Goal: Download file/media

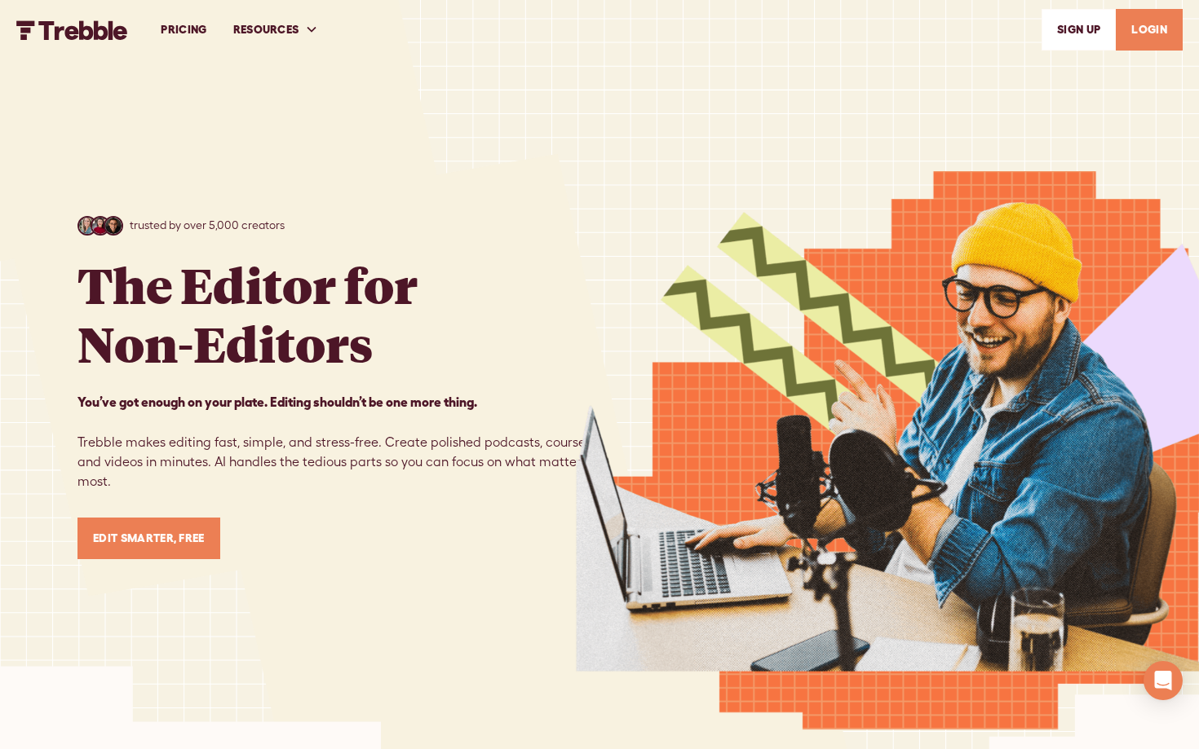
click at [1130, 32] on link "LOGIN" at bounding box center [1149, 30] width 67 height 42
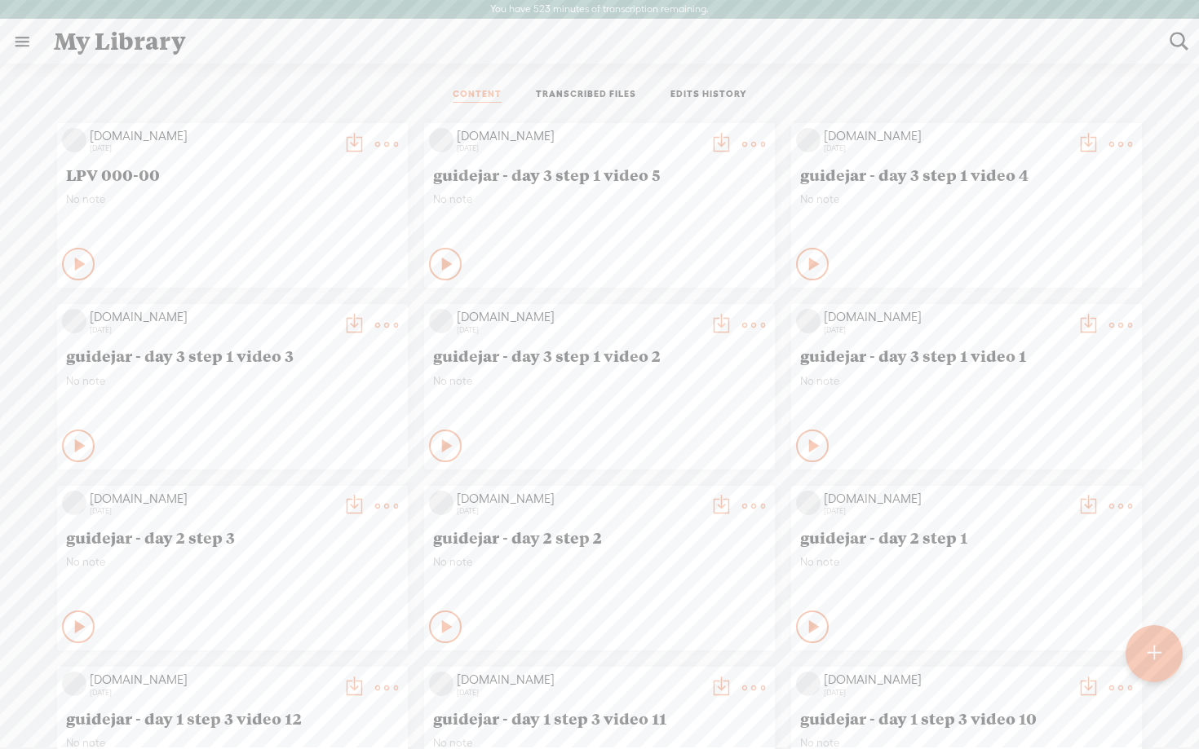
click at [1160, 669] on t at bounding box center [1154, 654] width 14 height 36
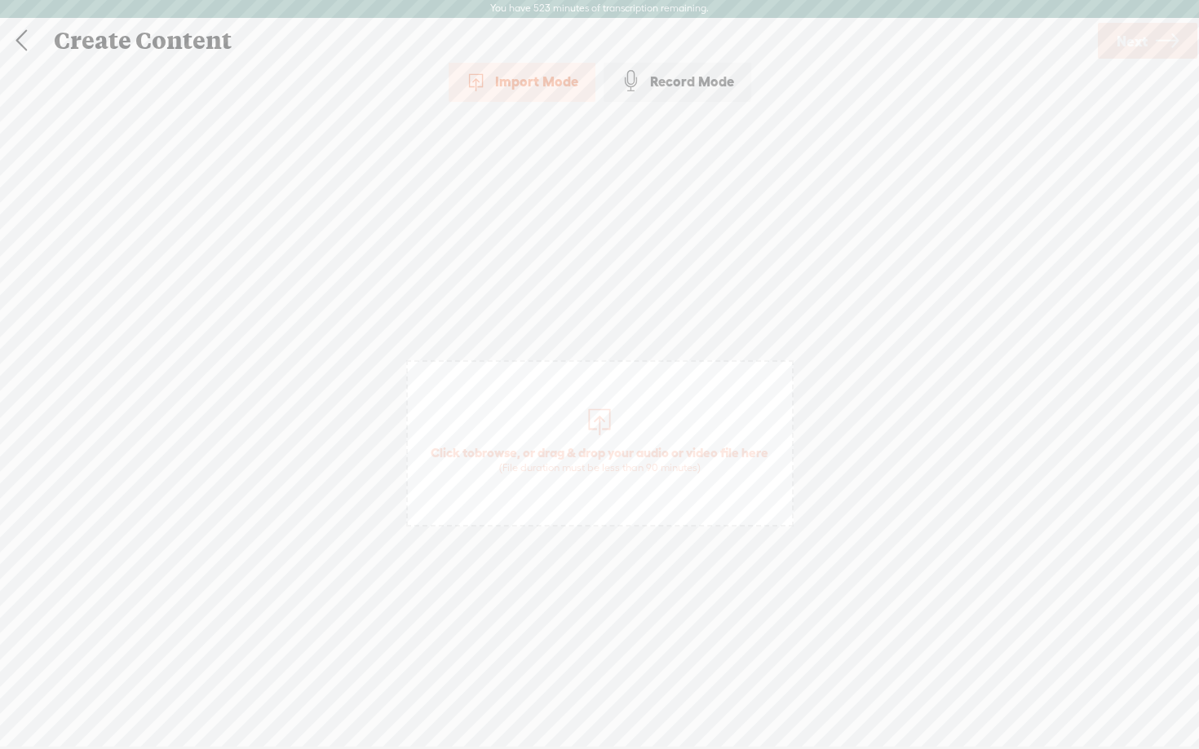
click at [694, 84] on div "Record Mode" at bounding box center [677, 81] width 148 height 41
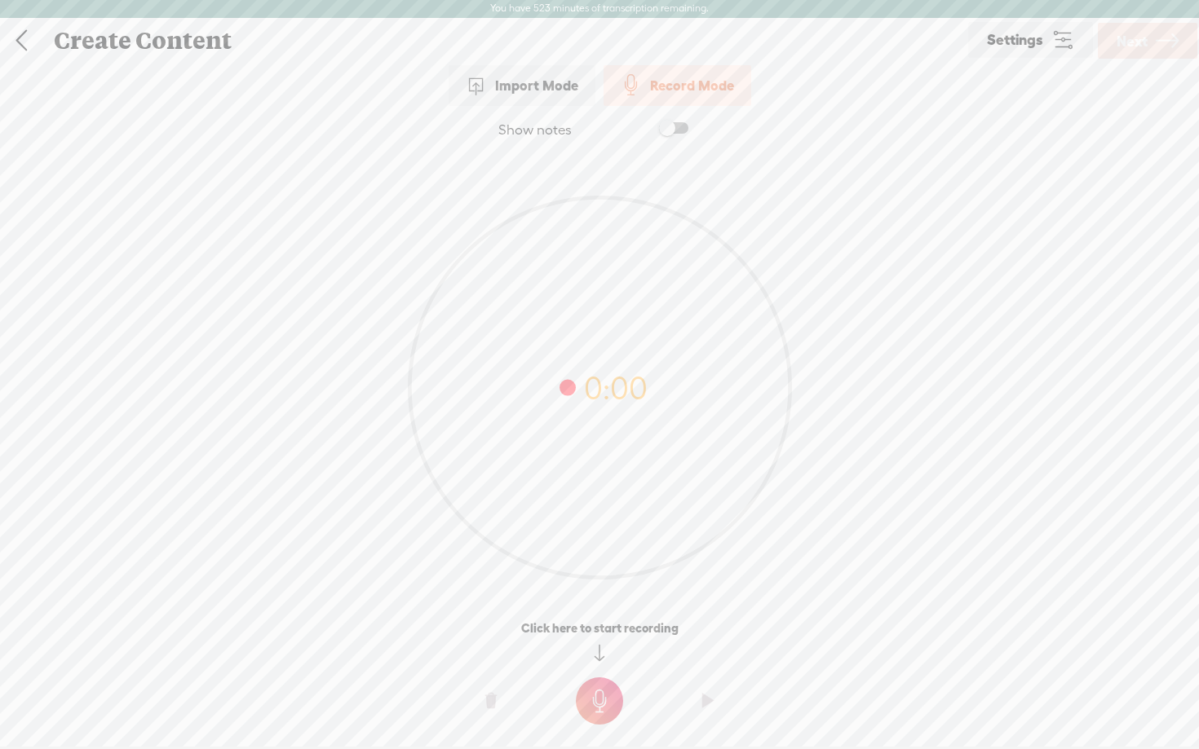
click at [523, 99] on div "Import Mode" at bounding box center [522, 85] width 147 height 41
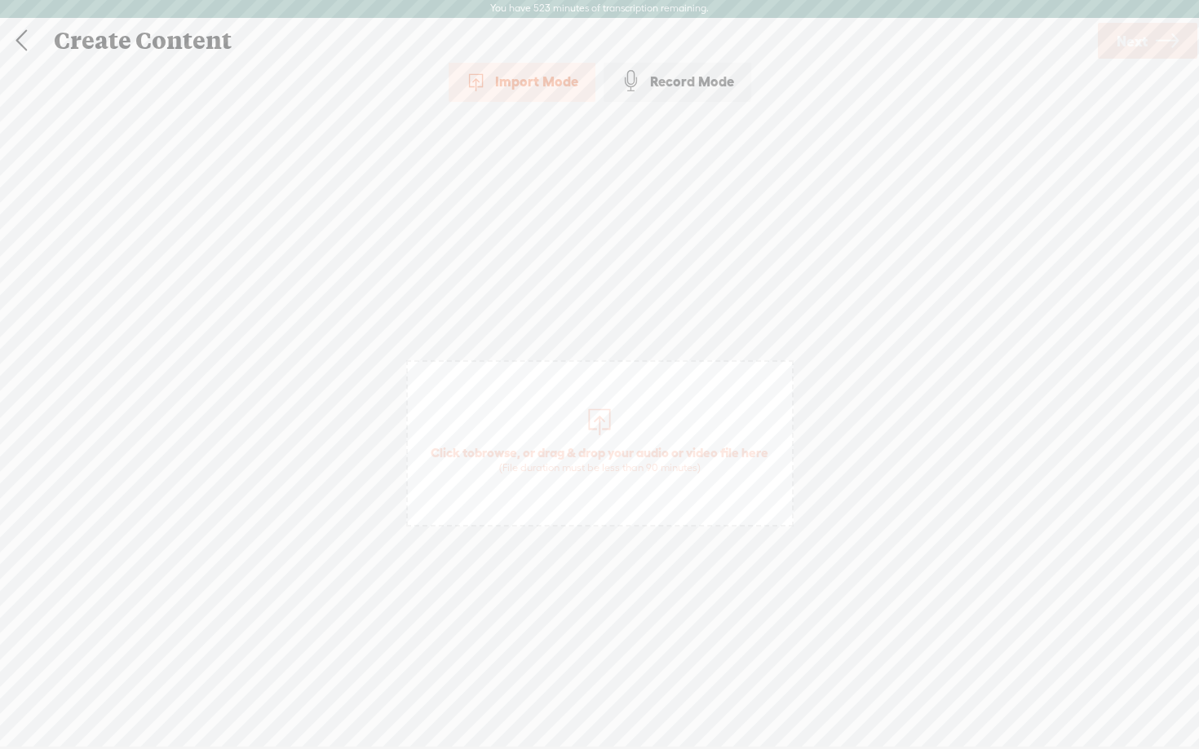
click at [511, 453] on span "browse" at bounding box center [496, 452] width 42 height 15
click at [1152, 40] on link "Next" at bounding box center [1147, 41] width 99 height 36
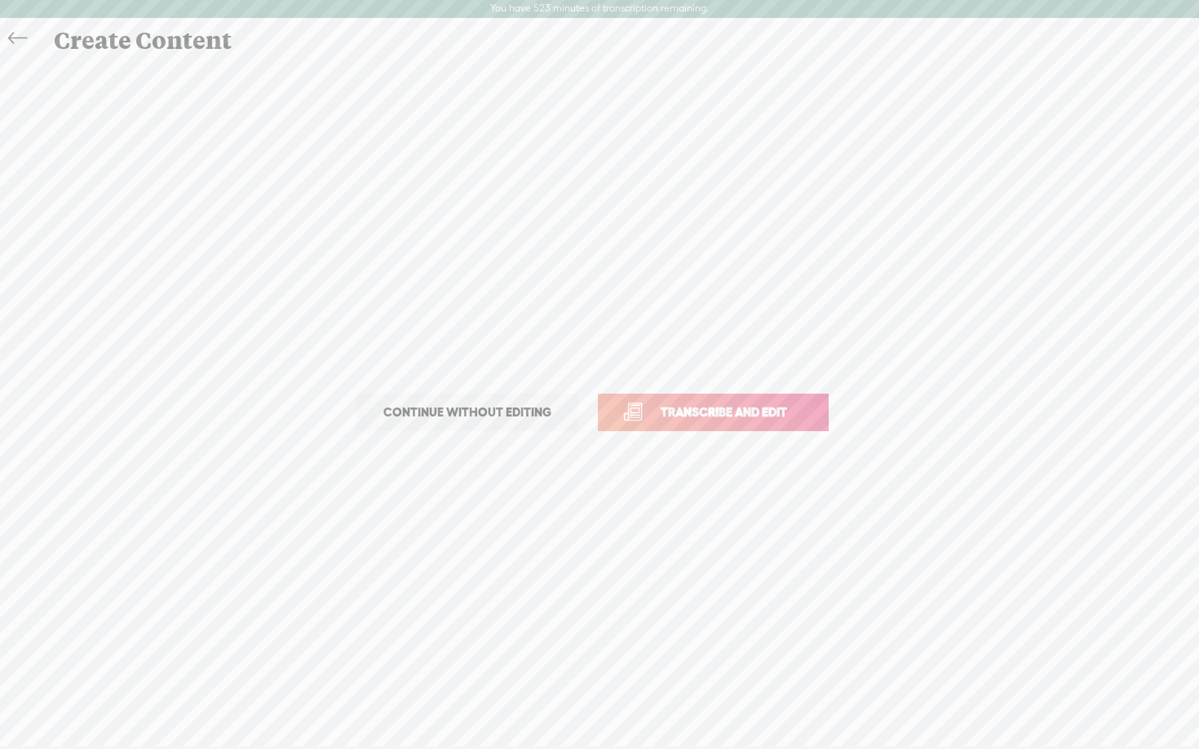
click at [683, 412] on span "Transcribe and edit" at bounding box center [723, 412] width 161 height 19
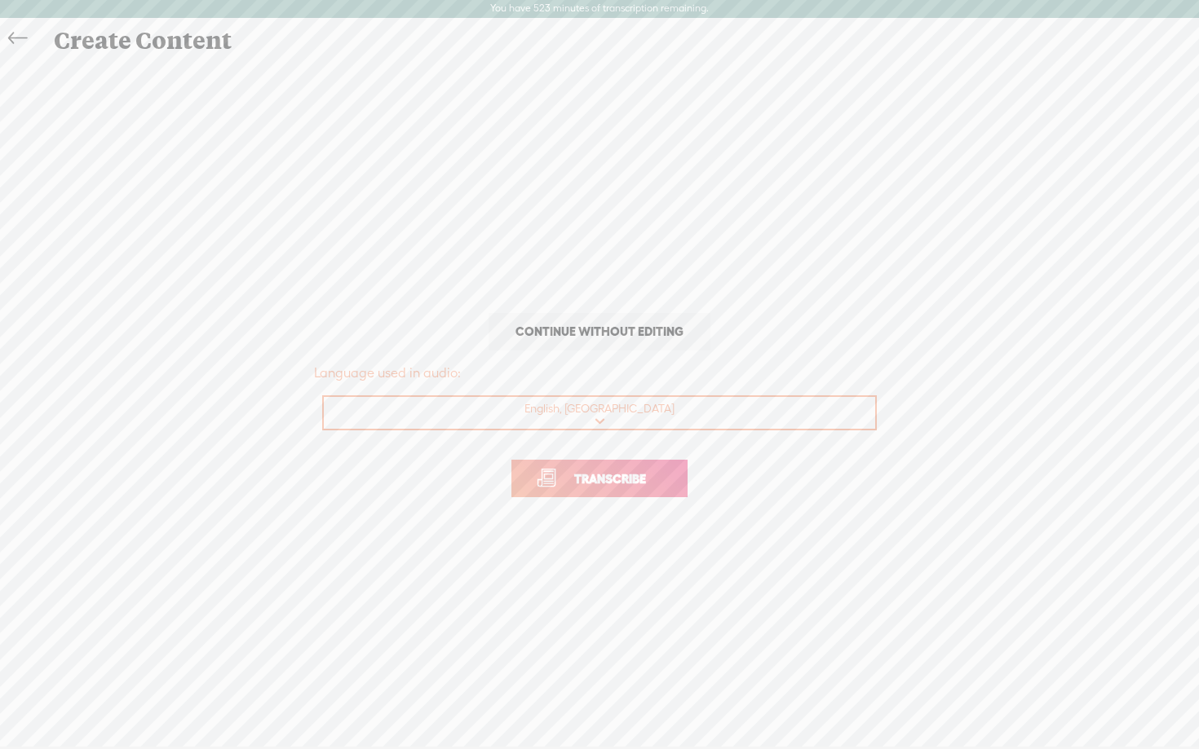
click at [614, 467] on link "Transcribe" at bounding box center [599, 479] width 176 height 38
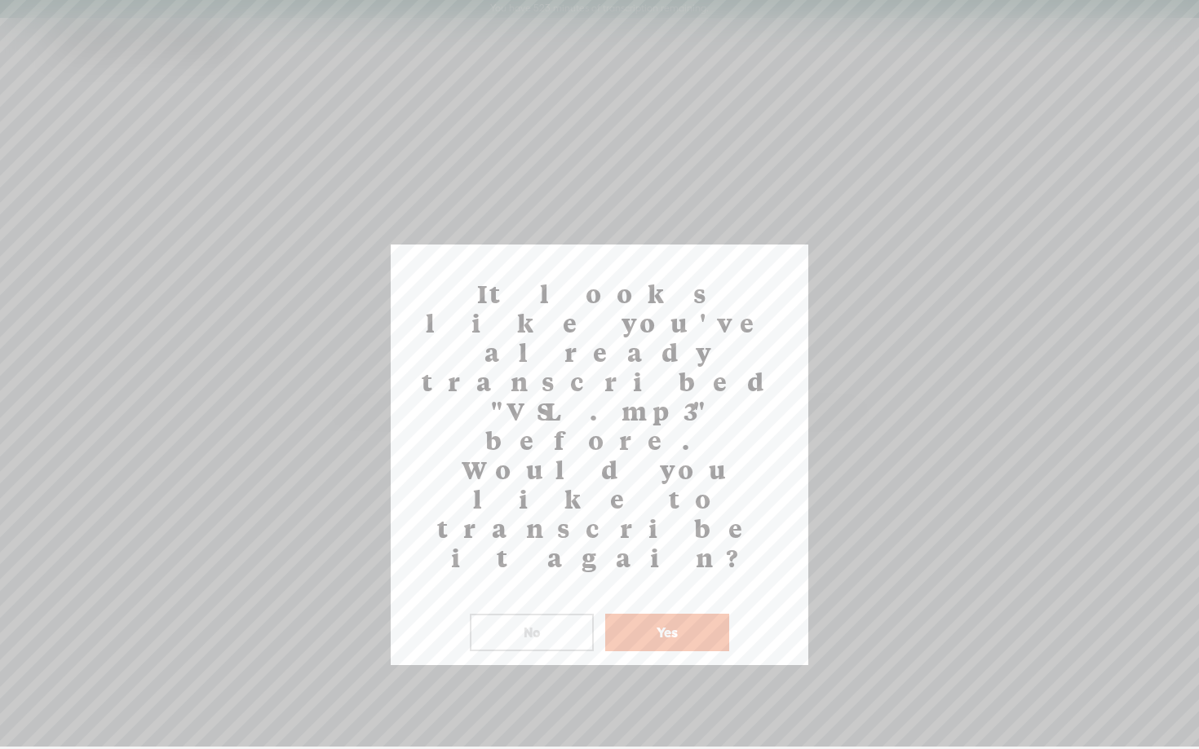
click at [651, 614] on button "Yes" at bounding box center [667, 633] width 124 height 38
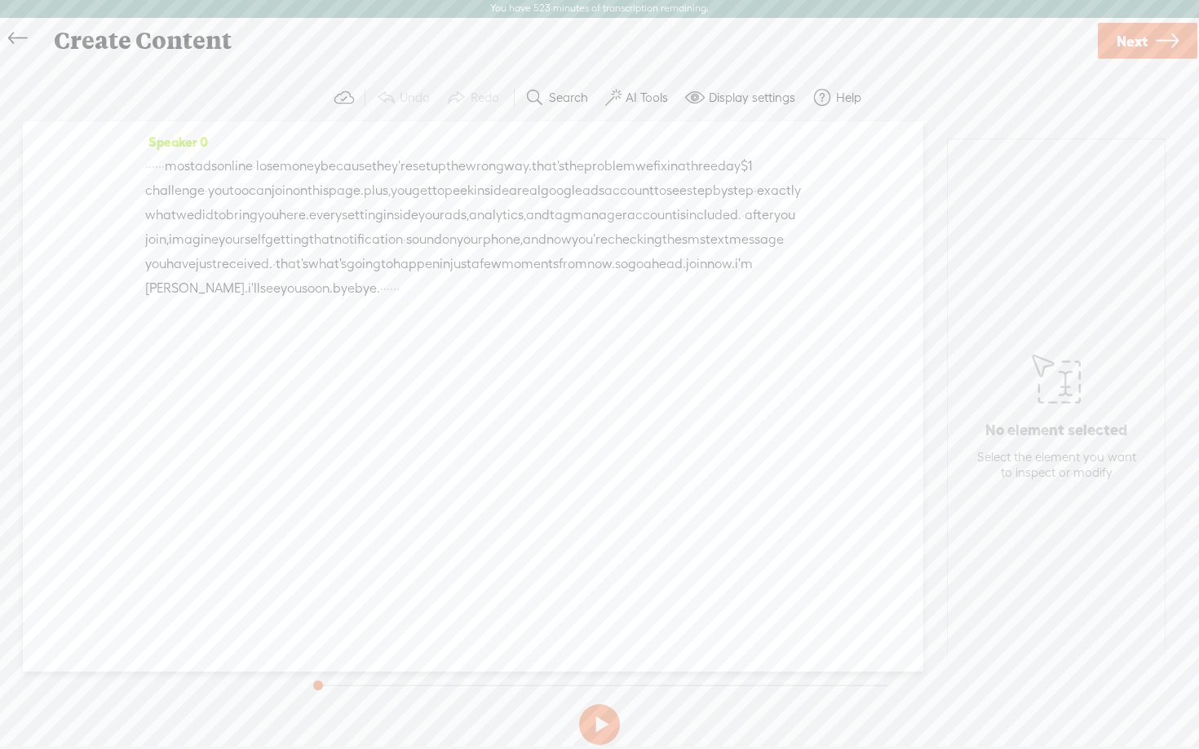
click at [628, 95] on label "AI Tools" at bounding box center [647, 98] width 42 height 16
click at [626, 418] on span at bounding box center [626, 417] width 29 height 11
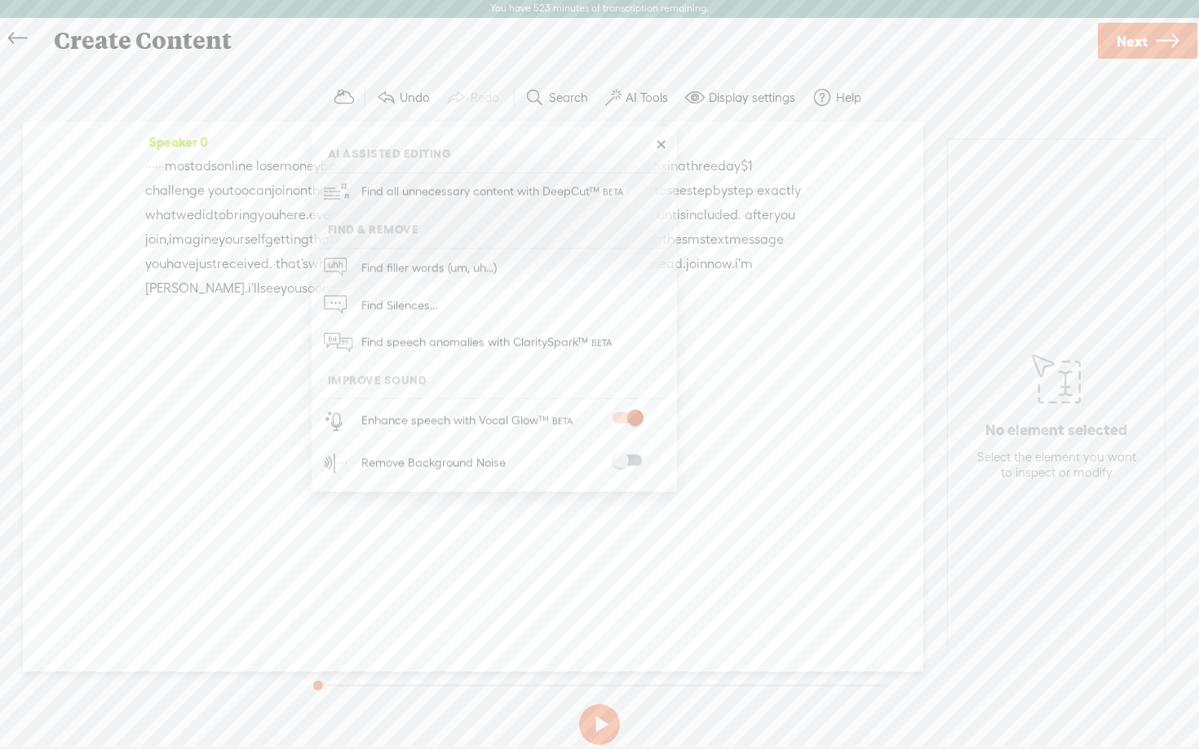
scroll to position [0, 0]
click at [632, 457] on span at bounding box center [626, 461] width 29 height 11
click at [603, 726] on button at bounding box center [599, 725] width 41 height 41
click at [661, 145] on link at bounding box center [660, 146] width 16 height 16
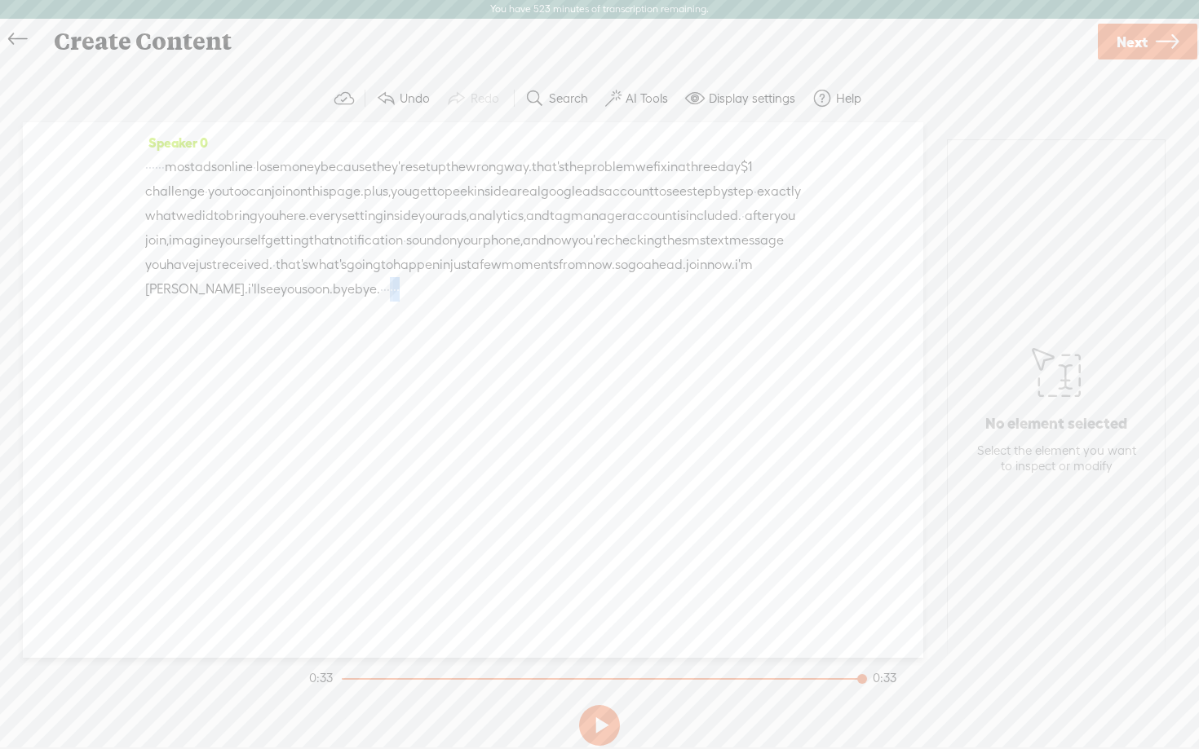
drag, startPoint x: 423, startPoint y: 316, endPoint x: 488, endPoint y: 312, distance: 64.6
click at [488, 302] on div "· · · · · · most ads online · lose money because they're set up the wrong way. …" at bounding box center [473, 228] width 656 height 147
drag, startPoint x: 183, startPoint y: 166, endPoint x: 120, endPoint y: 166, distance: 62.8
click at [120, 166] on div "Speaker 0 · · · · · · most ads online · lose money because they're set up the w…" at bounding box center [473, 390] width 900 height 536
click at [605, 724] on button at bounding box center [599, 725] width 41 height 41
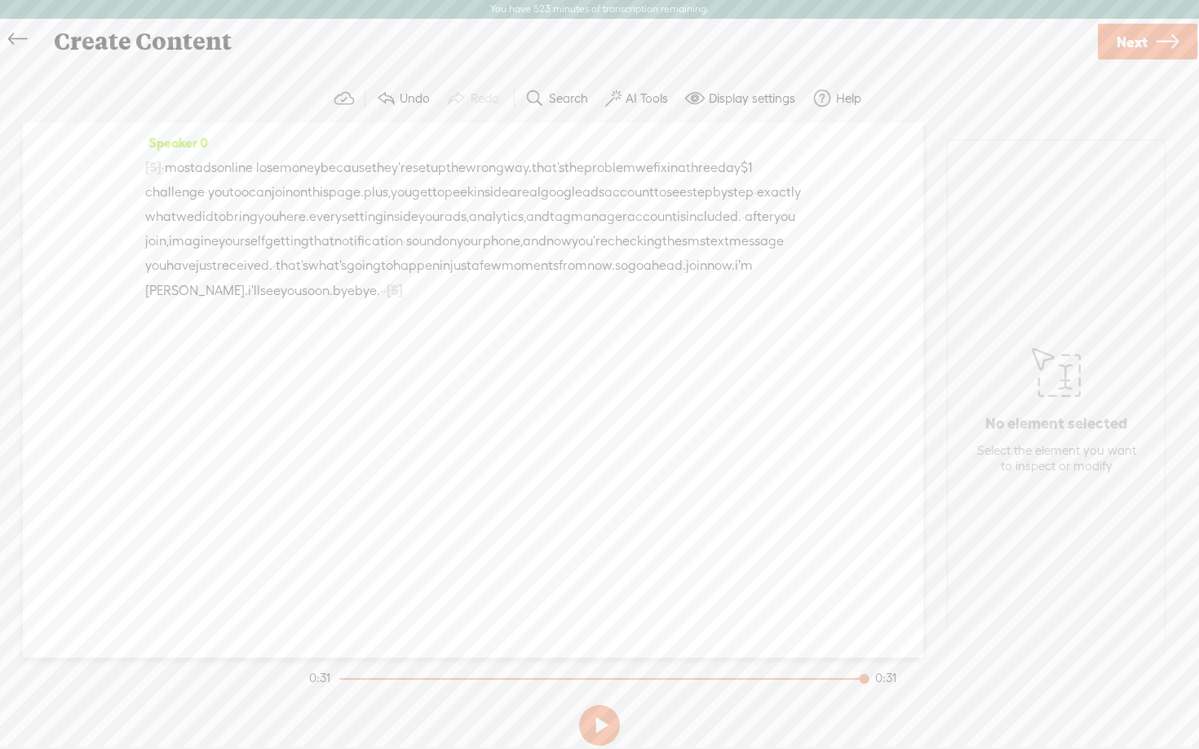
click at [1119, 42] on span "Next" at bounding box center [1131, 42] width 31 height 42
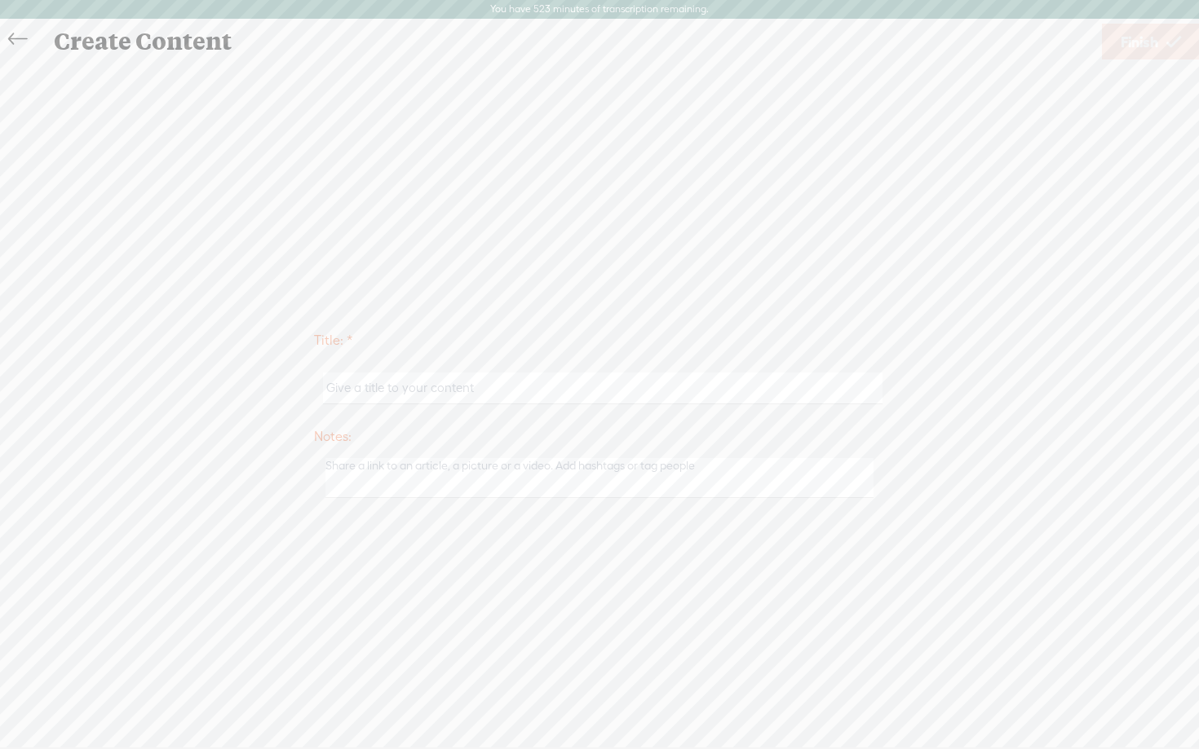
click at [484, 380] on input "text" at bounding box center [602, 389] width 559 height 32
type input "VSL"
click at [670, 321] on div "Title: * VSL Notes: Save as a draft content Publish: Warning: Narration of your…" at bounding box center [599, 412] width 1166 height 185
click at [1132, 51] on span "Finish" at bounding box center [1140, 42] width 38 height 42
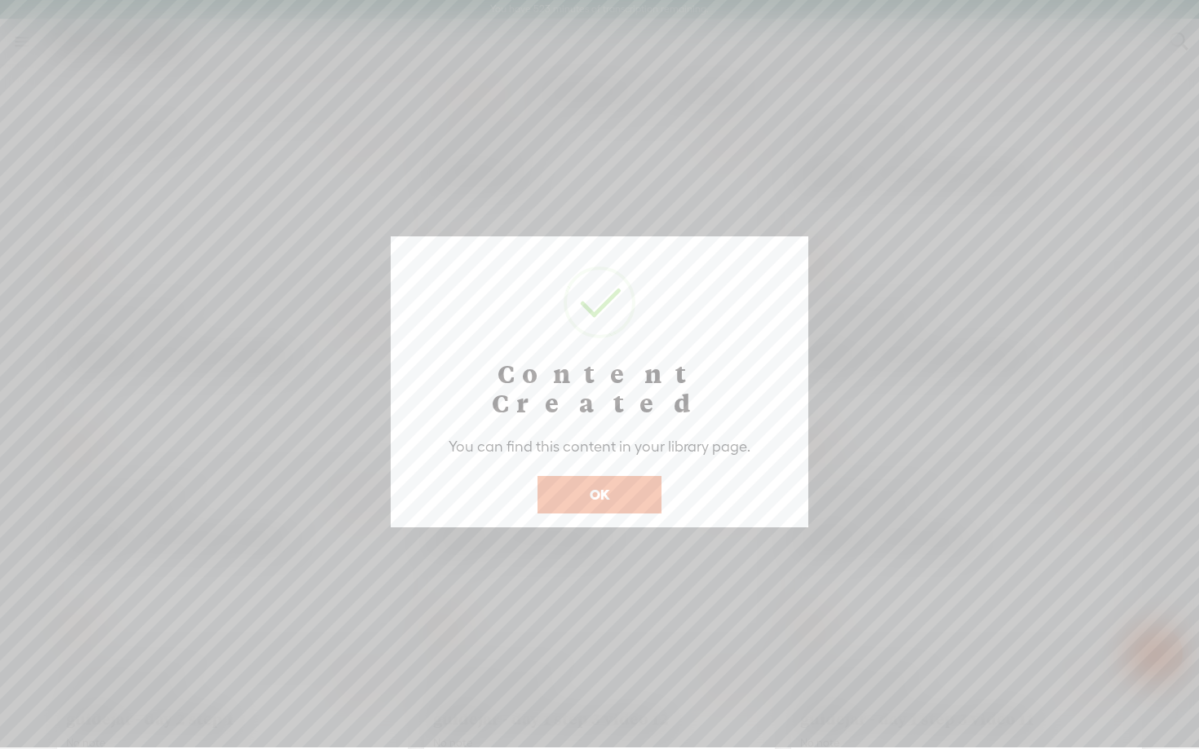
click at [579, 476] on button "OK" at bounding box center [599, 495] width 124 height 38
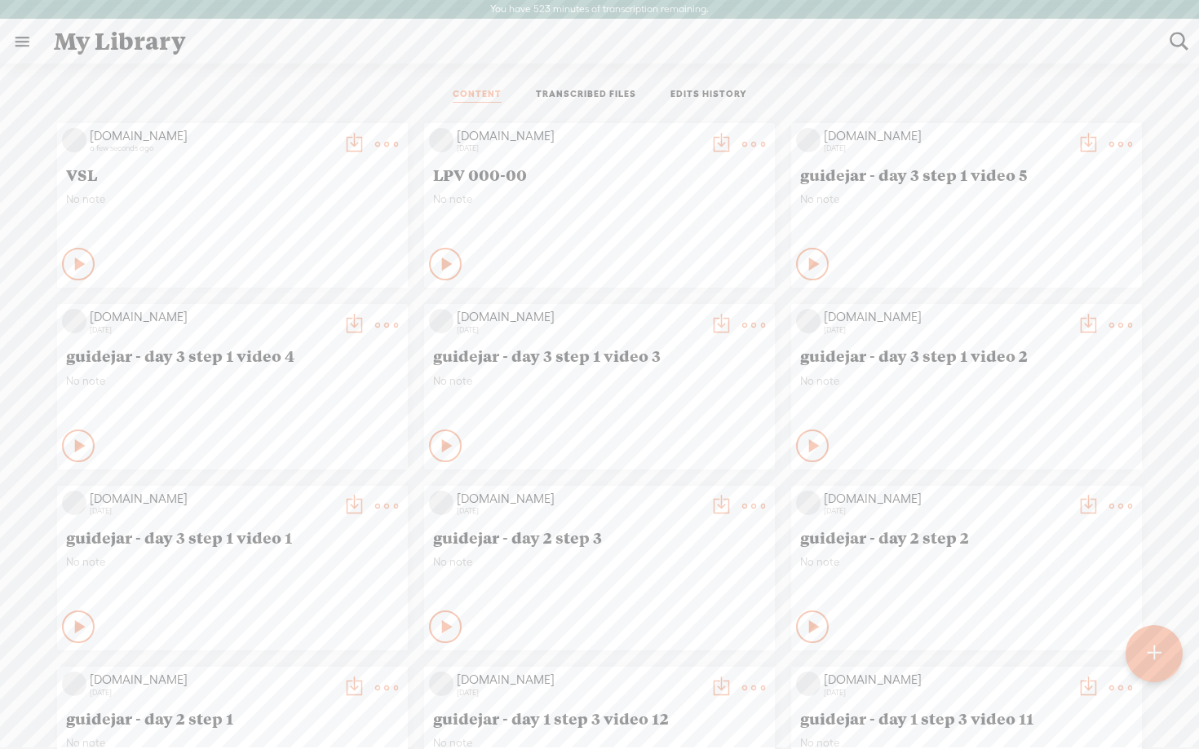
click at [398, 143] on t at bounding box center [386, 144] width 23 height 23
click at [645, 383] on link "Delete" at bounding box center [676, 387] width 163 height 38
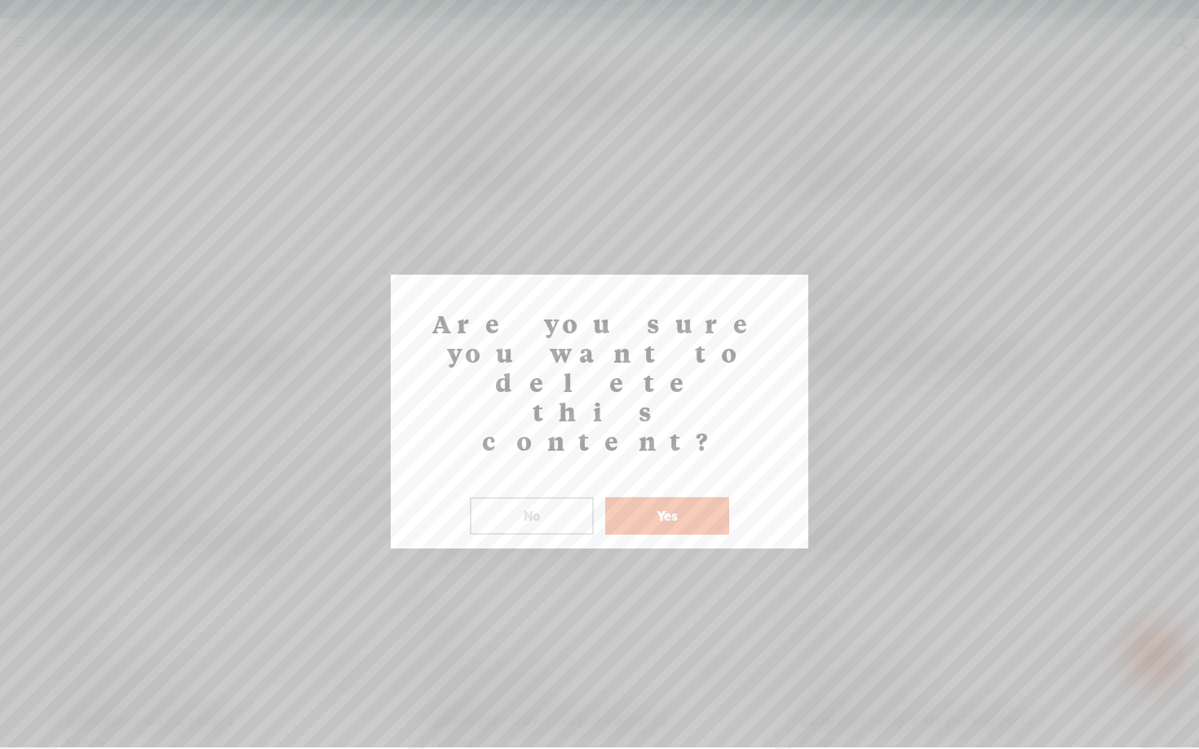
click at [657, 497] on button "Yes" at bounding box center [667, 516] width 124 height 38
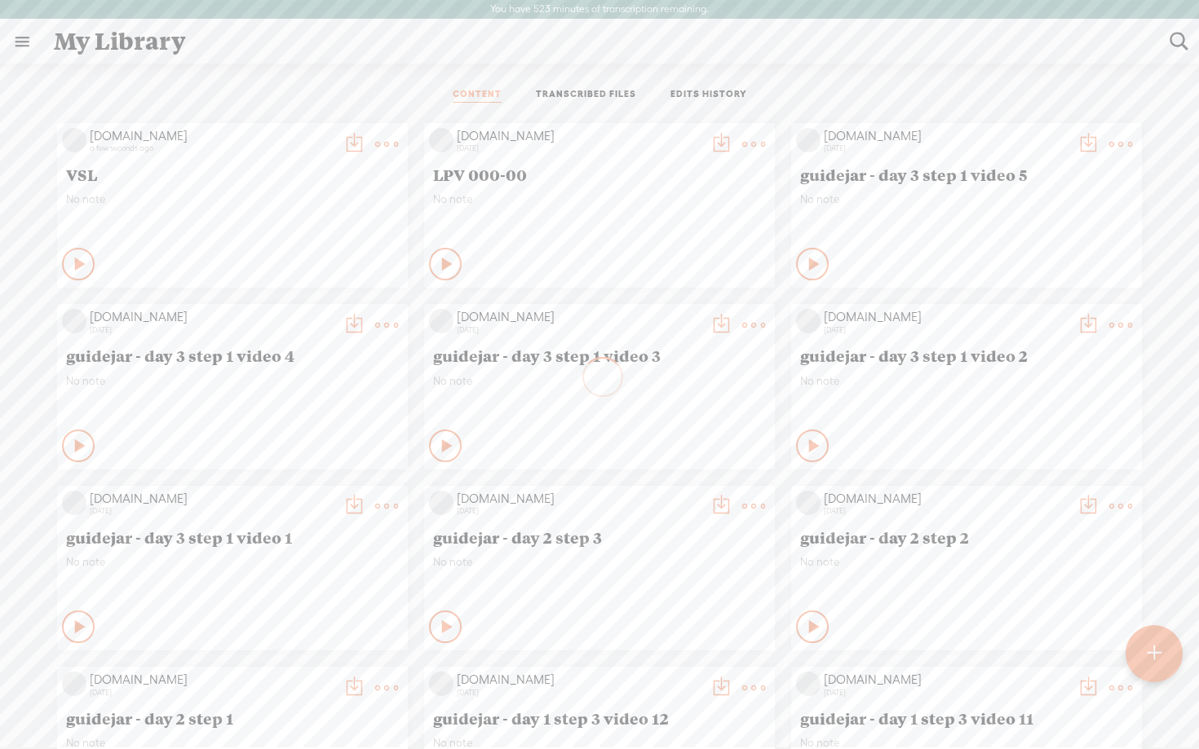
click at [356, 138] on t at bounding box center [354, 144] width 23 height 23
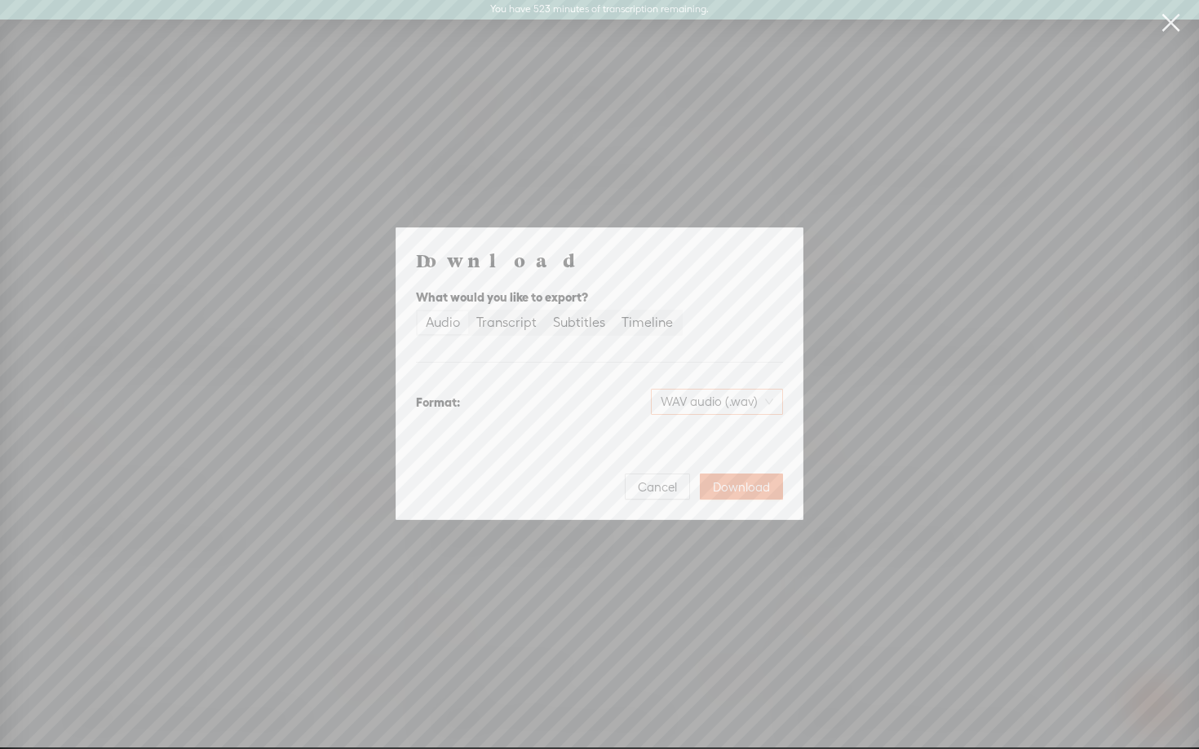
click at [696, 390] on span "WAV audio (.wav)" at bounding box center [717, 402] width 113 height 24
click at [694, 438] on div "MP3 audio (.mp3)" at bounding box center [703, 436] width 133 height 16
click at [737, 480] on span "Download" at bounding box center [741, 488] width 57 height 16
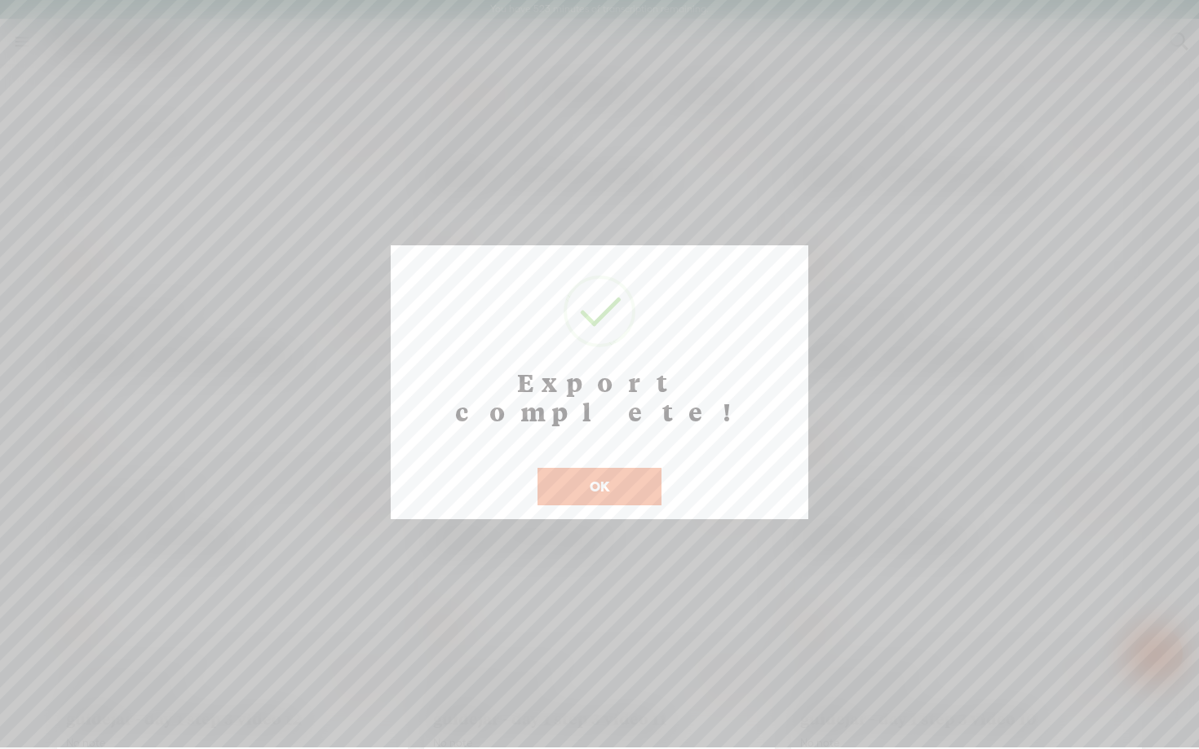
click at [603, 468] on button "OK" at bounding box center [599, 487] width 124 height 38
